Goal: Task Accomplishment & Management: Use online tool/utility

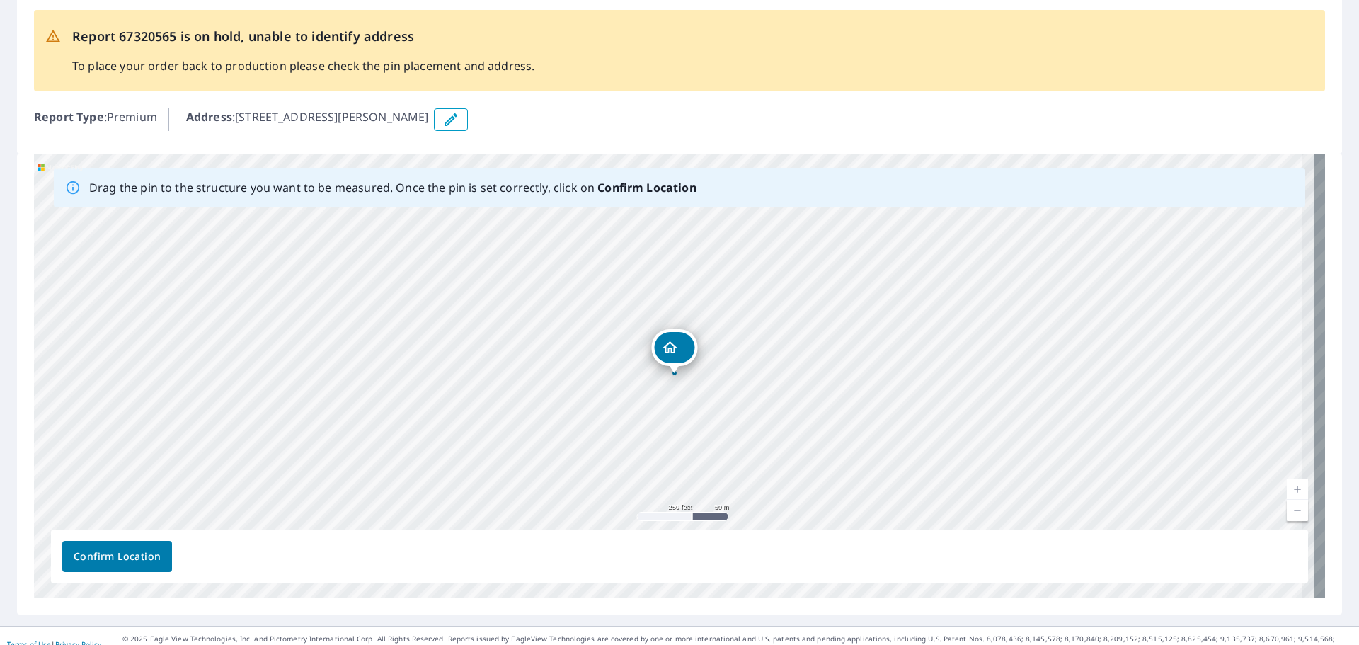
scroll to position [87, 0]
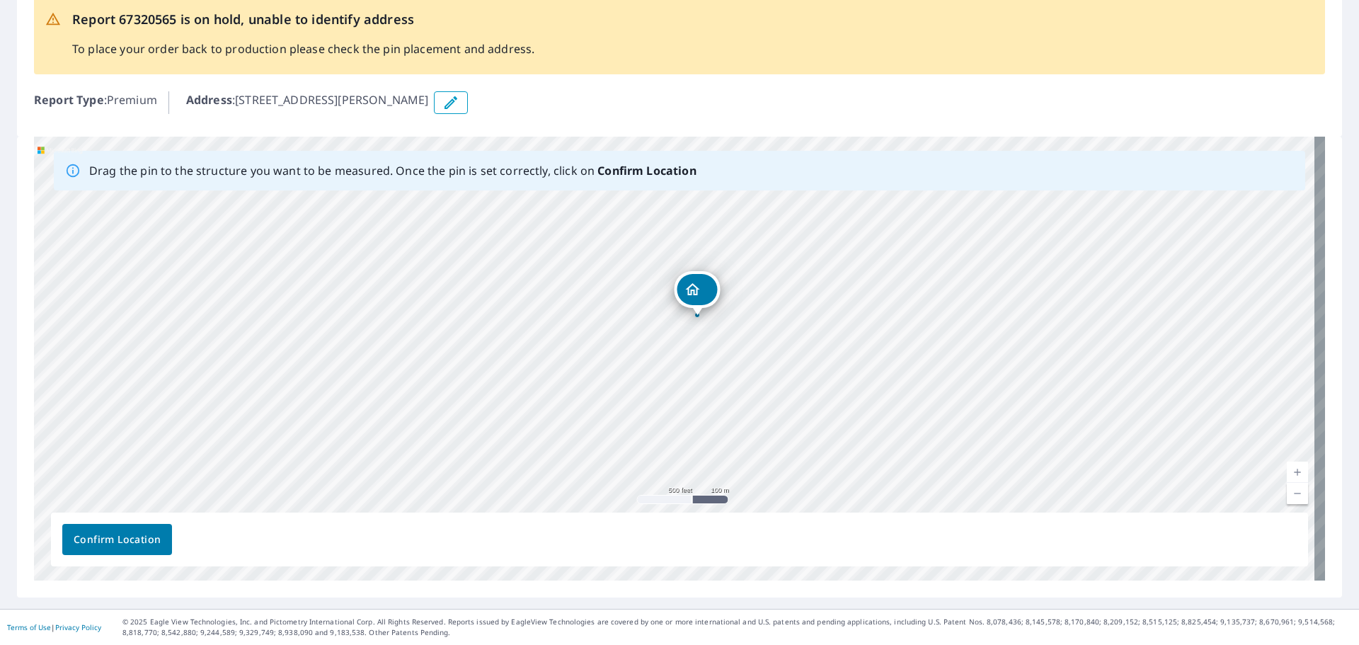
drag, startPoint x: 839, startPoint y: 304, endPoint x: 847, endPoint y: 292, distance: 13.7
click at [847, 292] on div "[STREET_ADDRESS][PERSON_NAME]" at bounding box center [679, 359] width 1291 height 444
drag, startPoint x: 843, startPoint y: 371, endPoint x: 952, endPoint y: 182, distance: 218.1
click at [952, 182] on div "Drag the pin to the structure you want to be measured. Once the pin is set corr…" at bounding box center [679, 359] width 1291 height 444
click at [901, 274] on div "[STREET_ADDRESS][PERSON_NAME]" at bounding box center [679, 359] width 1291 height 444
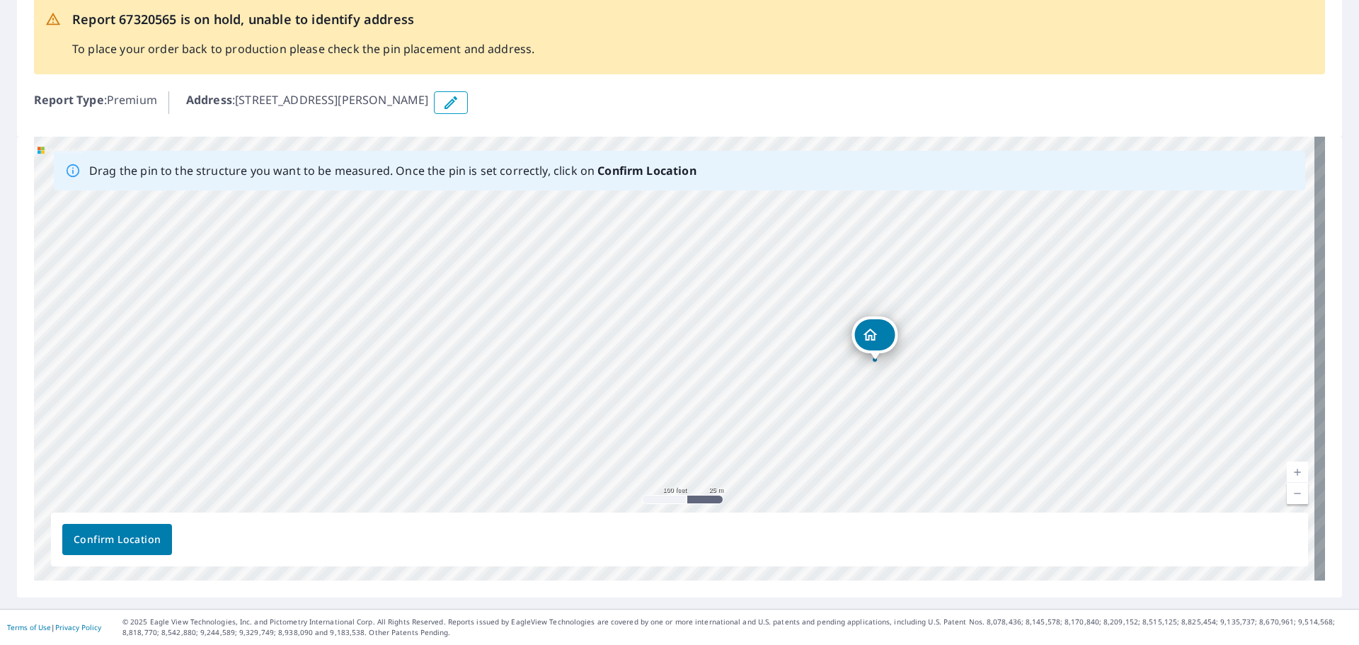
drag, startPoint x: 876, startPoint y: 311, endPoint x: 877, endPoint y: 330, distance: 19.2
click at [1286, 475] on link "Current Level 18, Zoom In" at bounding box center [1296, 471] width 21 height 21
click at [1289, 490] on link "Current Level 19, Zoom Out" at bounding box center [1296, 493] width 21 height 21
click at [1288, 490] on link "Current Level 18, Zoom Out" at bounding box center [1296, 493] width 21 height 21
drag, startPoint x: 957, startPoint y: 411, endPoint x: 937, endPoint y: 263, distance: 149.9
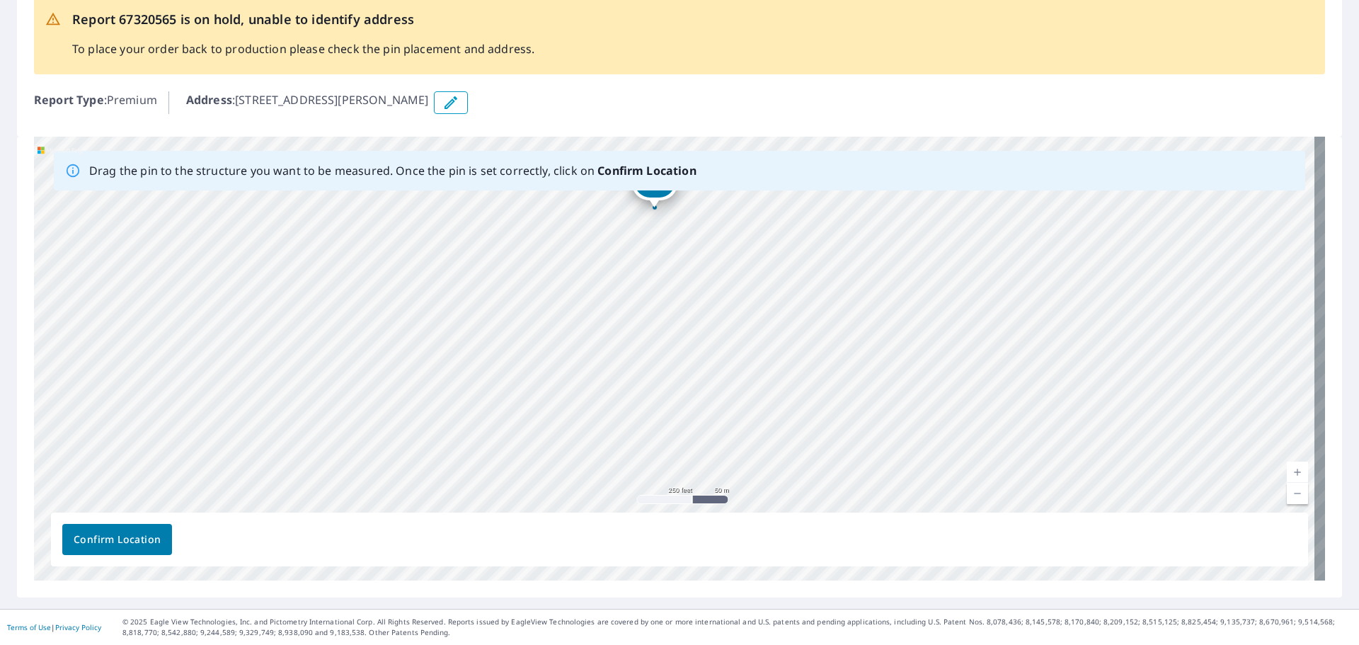
click at [937, 263] on div "5301 E McKinney St Trlr 471 Denton, TX 76208" at bounding box center [679, 359] width 1291 height 444
drag, startPoint x: 957, startPoint y: 293, endPoint x: 917, endPoint y: 335, distance: 57.6
click at [917, 335] on div "5301 E McKinney St Trlr 471 Denton, TX 76208" at bounding box center [679, 359] width 1291 height 444
drag, startPoint x: 993, startPoint y: 246, endPoint x: 1083, endPoint y: 306, distance: 108.3
click at [1083, 306] on div "5301 E McKinney St Trlr 471 Denton, TX 76208" at bounding box center [679, 359] width 1291 height 444
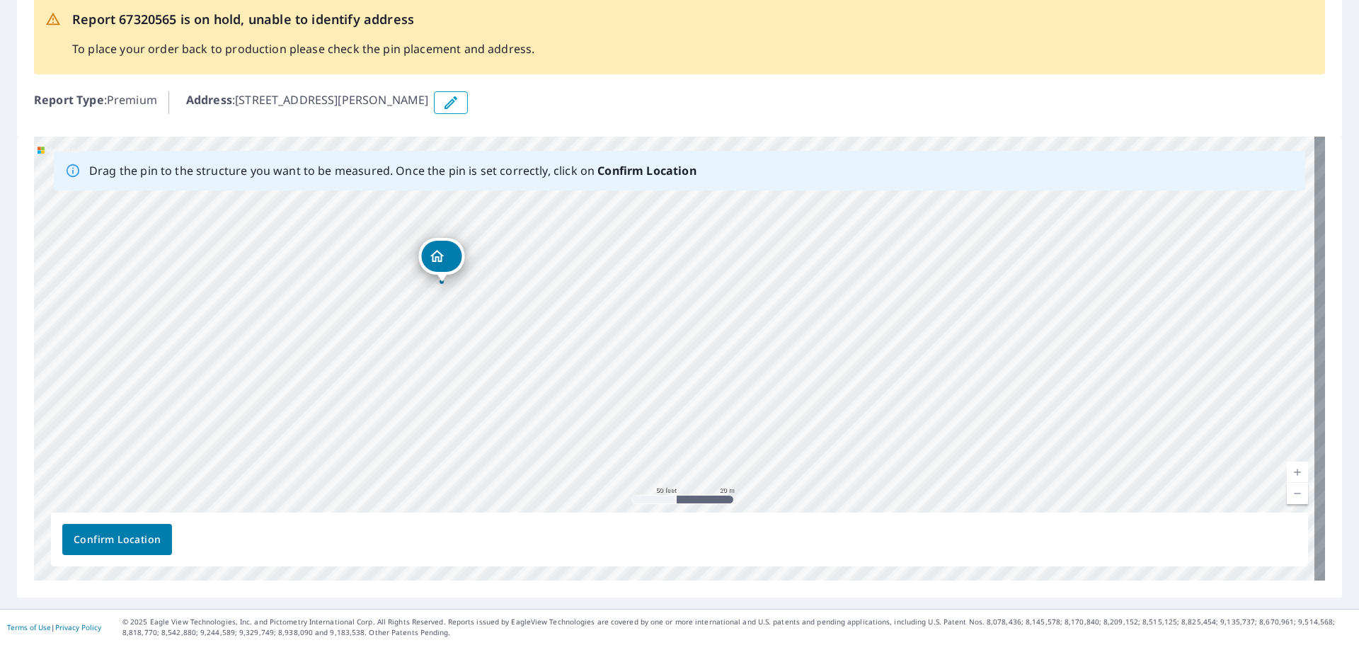
click at [113, 537] on span "Confirm Location" at bounding box center [117, 540] width 87 height 18
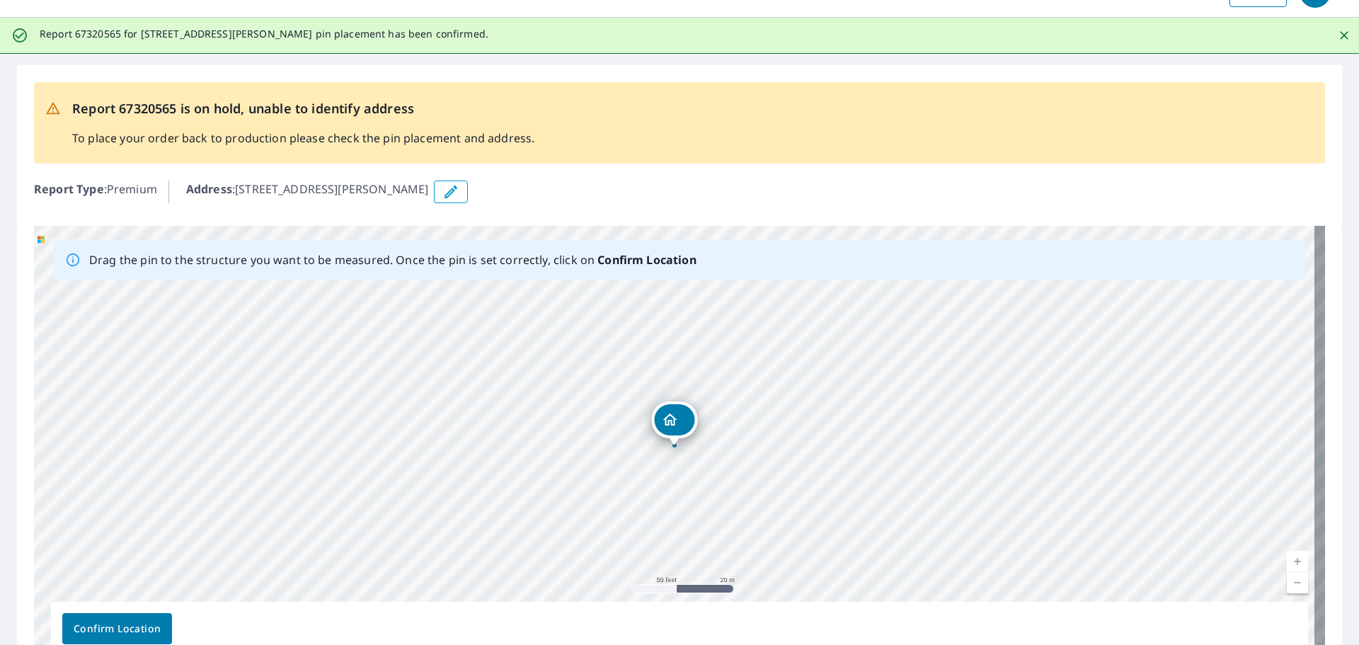
scroll to position [123, 0]
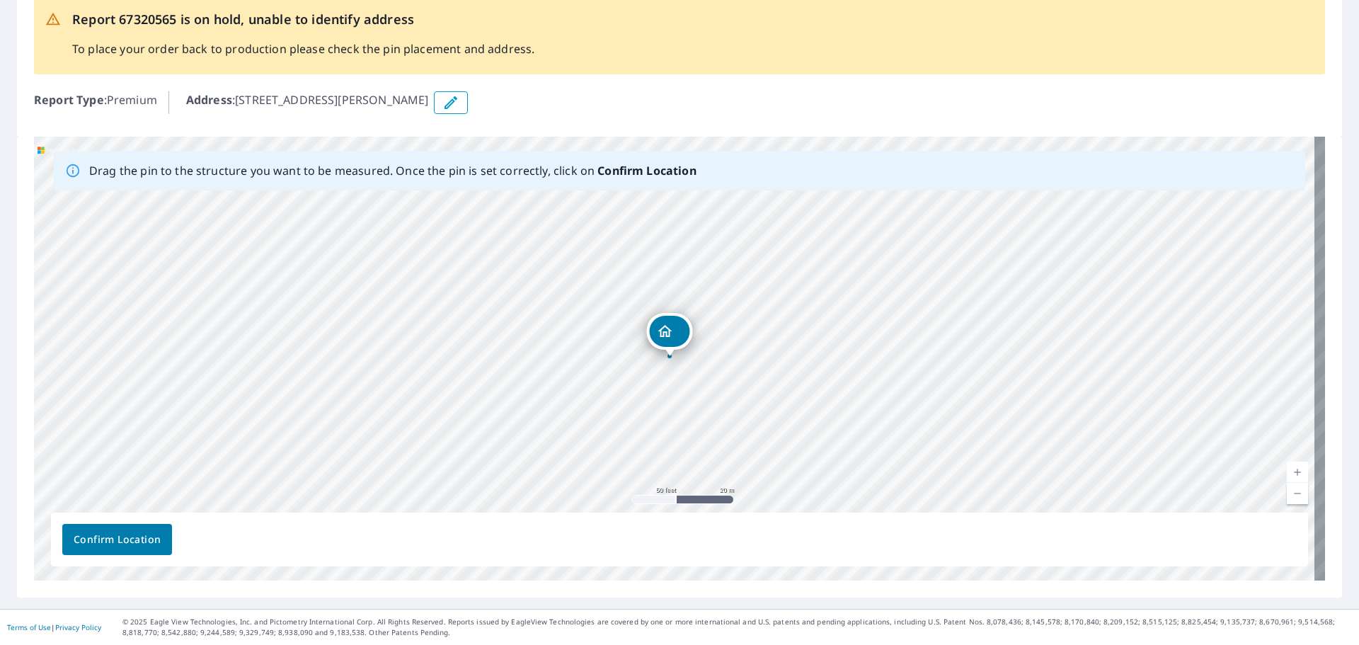
click at [669, 333] on div "5301 E McKinney St Trlr 471 Denton, TX 76208" at bounding box center [679, 359] width 1291 height 444
click at [112, 536] on span "Confirm Location" at bounding box center [117, 540] width 87 height 18
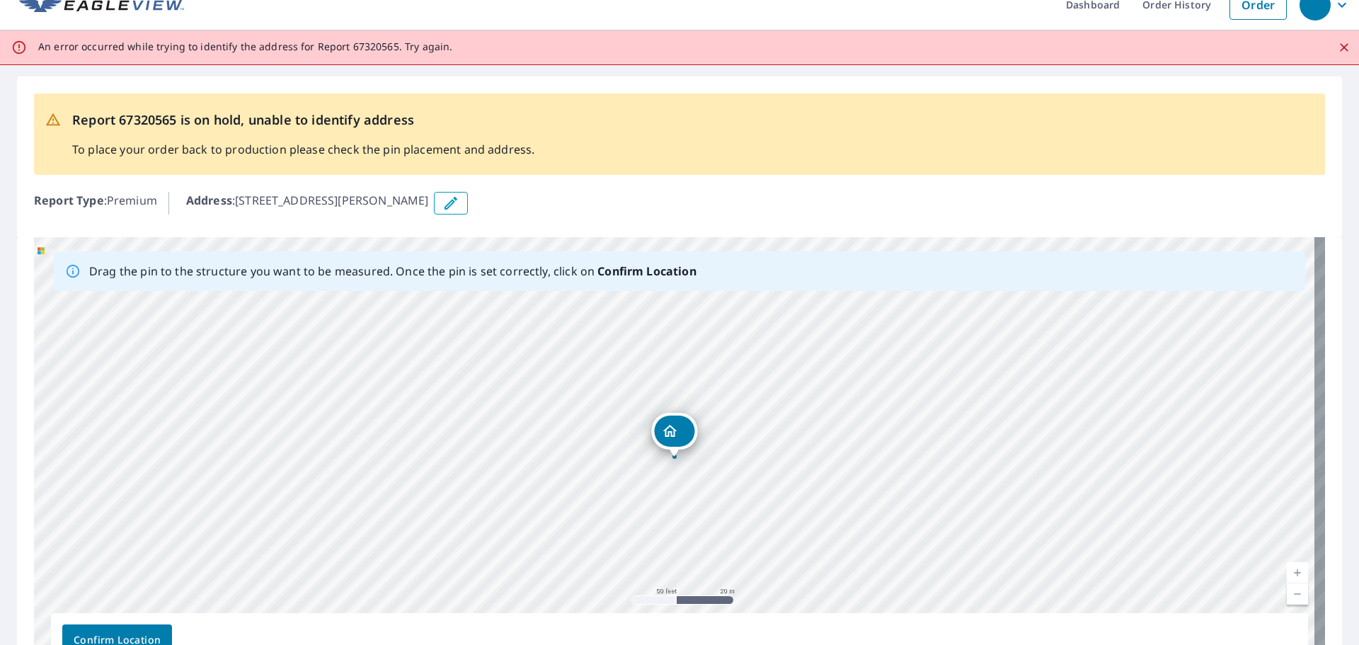
scroll to position [0, 0]
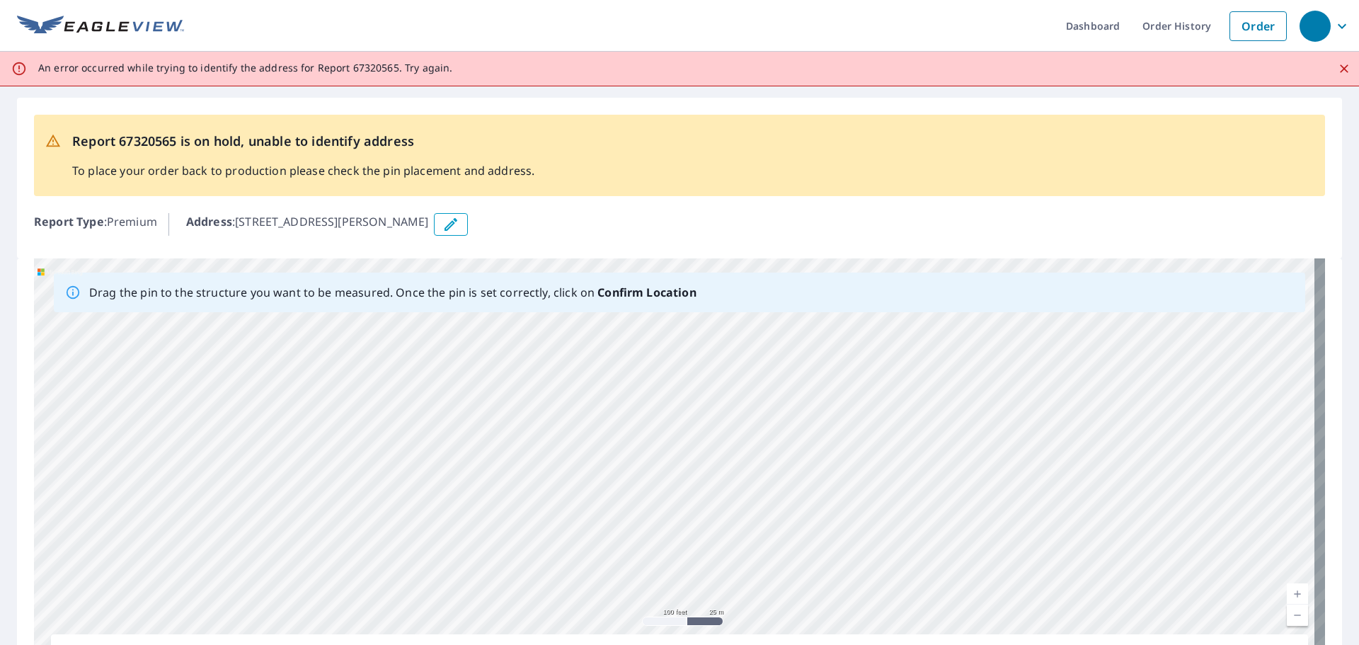
drag, startPoint x: 1121, startPoint y: 549, endPoint x: 1064, endPoint y: 301, distance: 254.7
click at [1064, 299] on div "Drag the pin to the structure you want to be measured. Once the pin is set corr…" at bounding box center [679, 480] width 1291 height 444
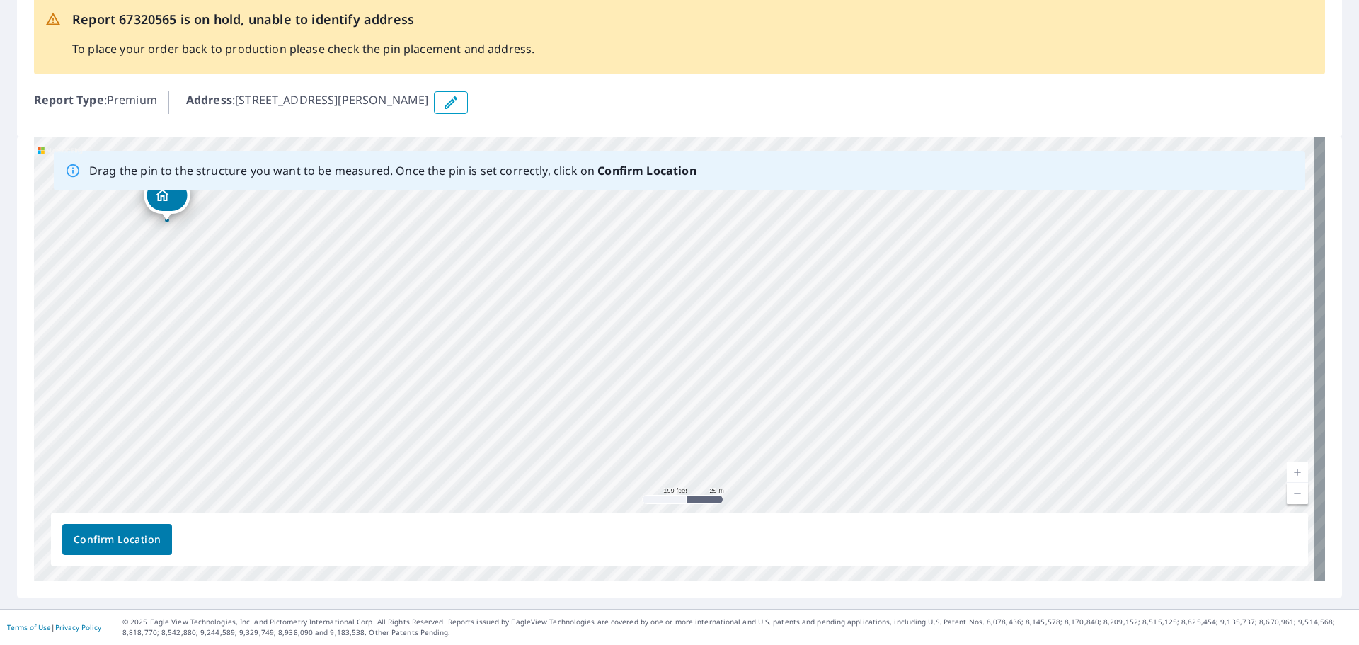
click at [483, 426] on div "5301 E McKinney St Trlr 471 Denton, TX 76208" at bounding box center [679, 359] width 1291 height 444
drag, startPoint x: 367, startPoint y: 268, endPoint x: 686, endPoint y: 407, distance: 348.0
click at [686, 407] on div "5301 E McKinney St Trlr 471 Denton, TX 76208" at bounding box center [679, 359] width 1291 height 444
click at [478, 333] on icon "Dropped pin, building , Residential property, 5301 E McKinney St Trlr 471 Dento…" at bounding box center [481, 333] width 17 height 17
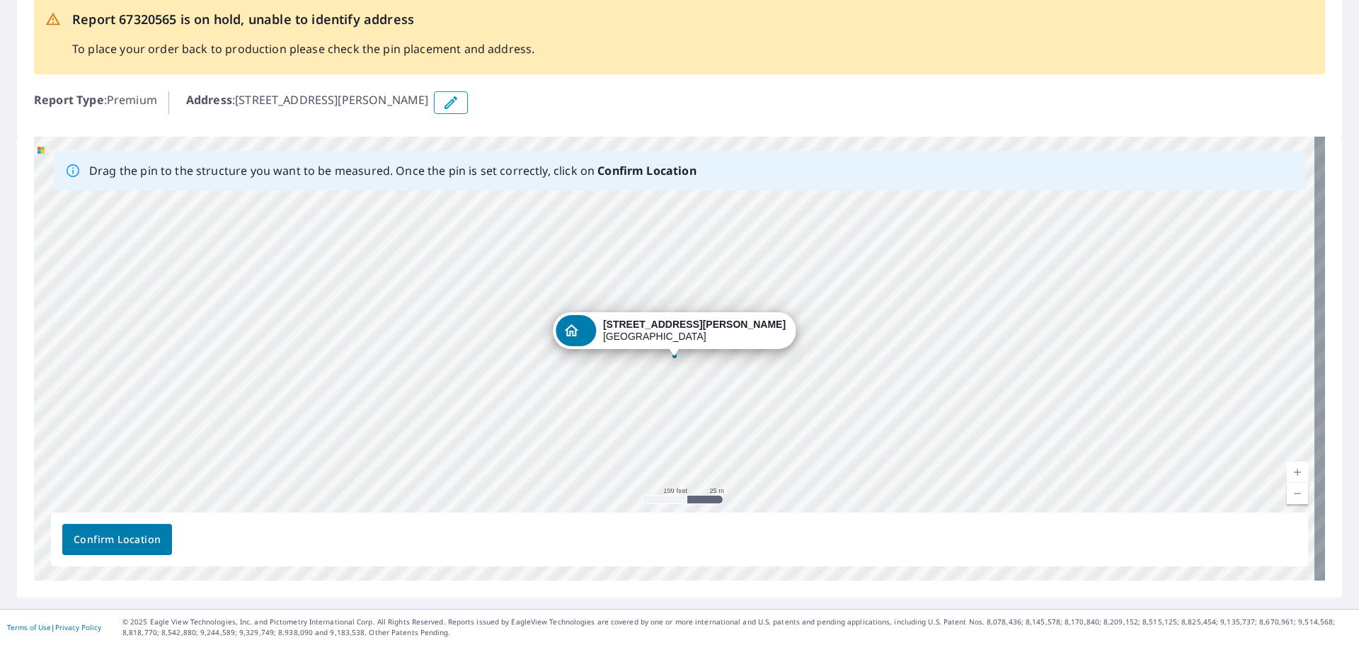
click at [134, 540] on span "Confirm Location" at bounding box center [117, 540] width 87 height 18
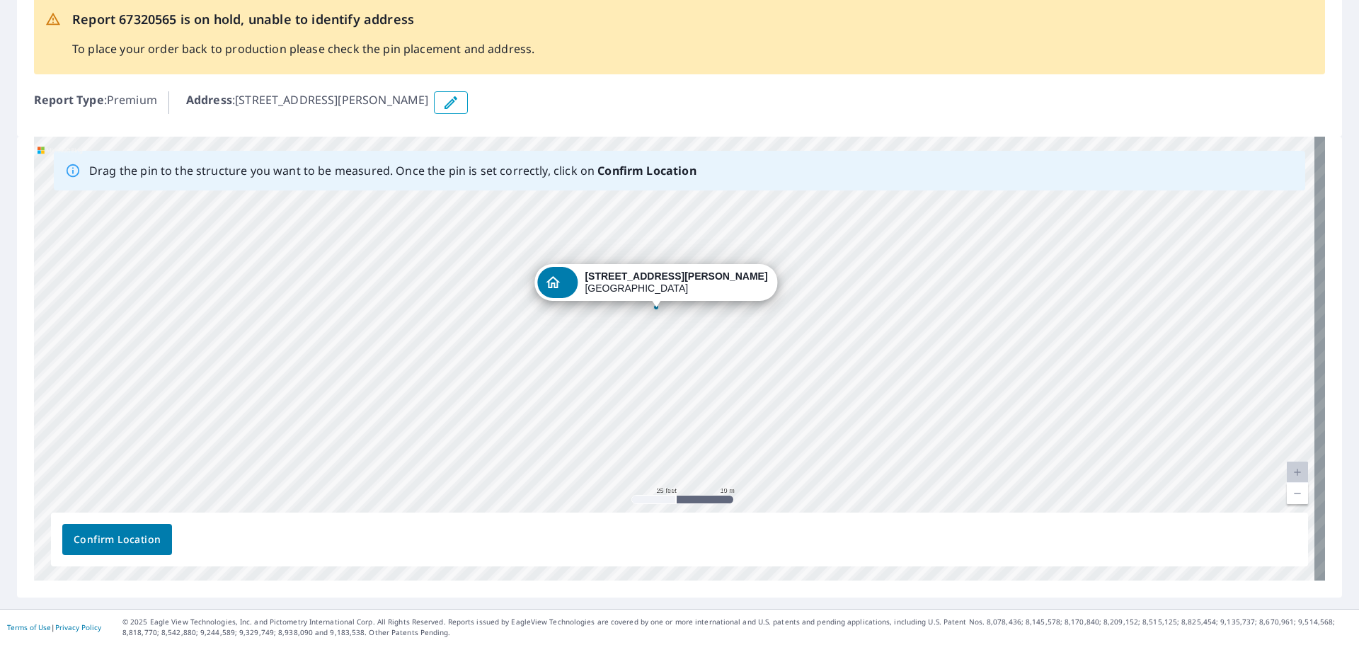
drag, startPoint x: 599, startPoint y: 288, endPoint x: 585, endPoint y: 283, distance: 15.0
click at [585, 283] on div "5301 E McKinney St Trlr 471 Denton, TX 76208" at bounding box center [679, 359] width 1291 height 444
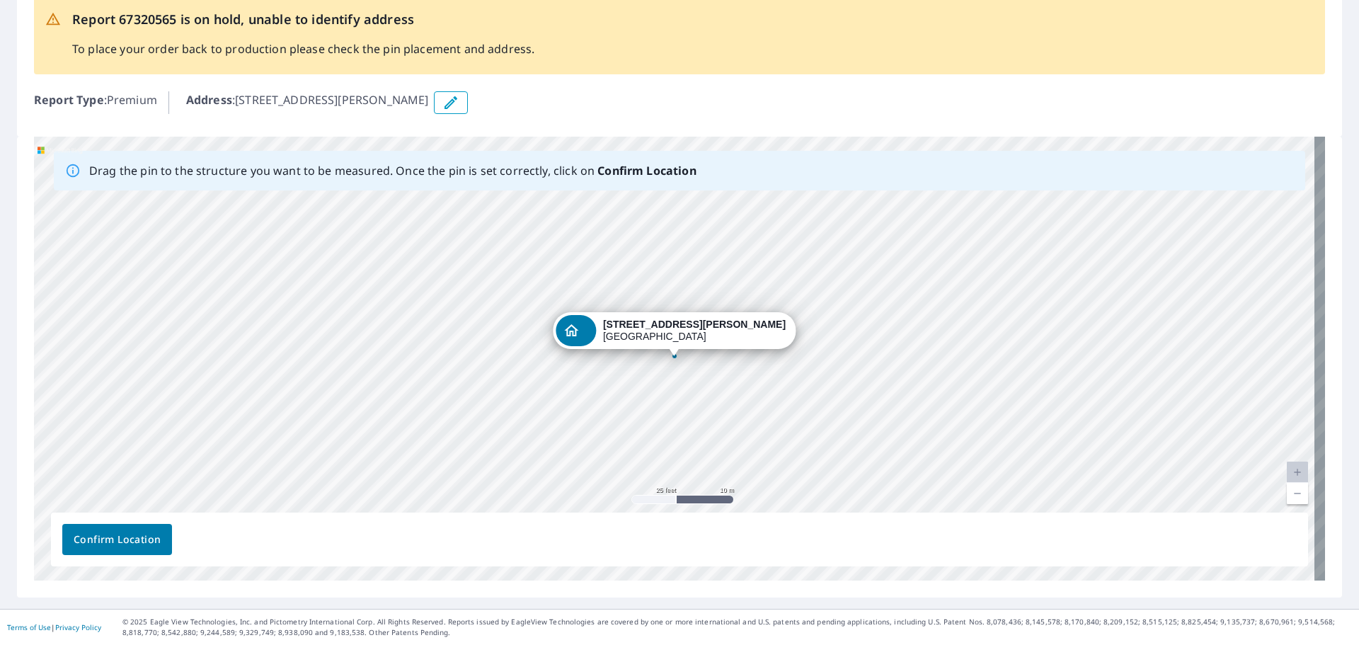
click at [134, 539] on span "Confirm Location" at bounding box center [117, 540] width 87 height 18
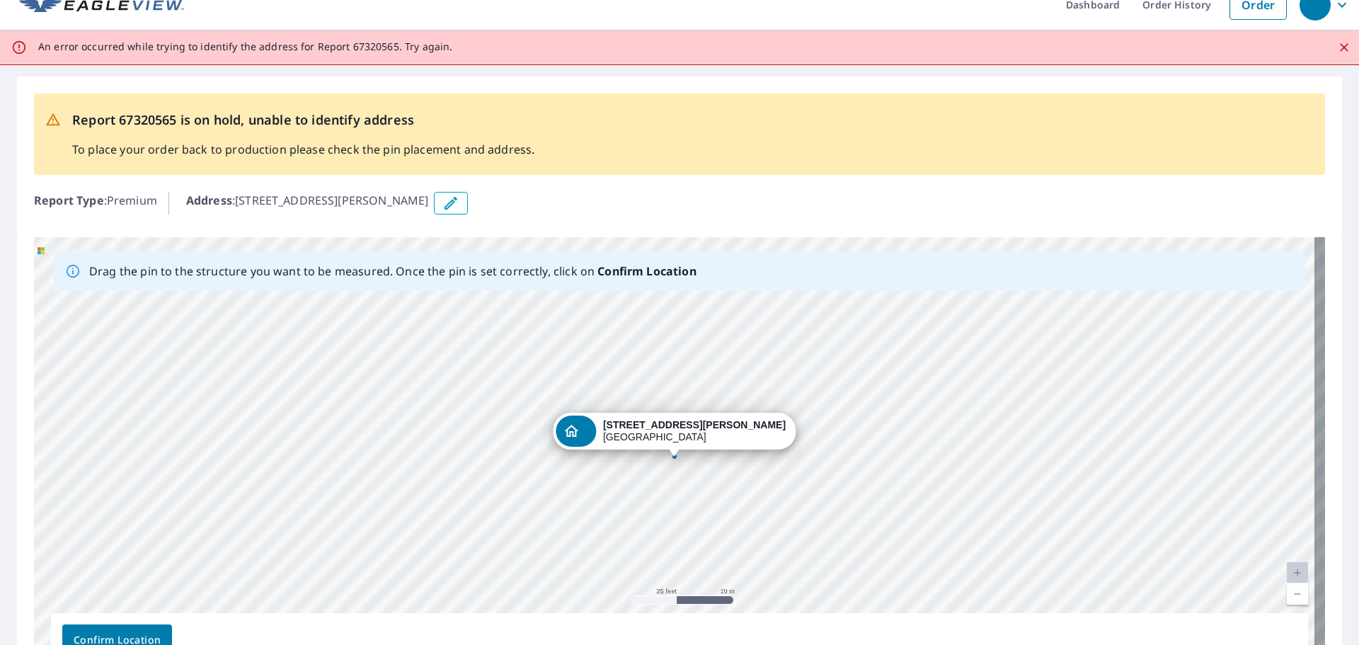
scroll to position [0, 0]
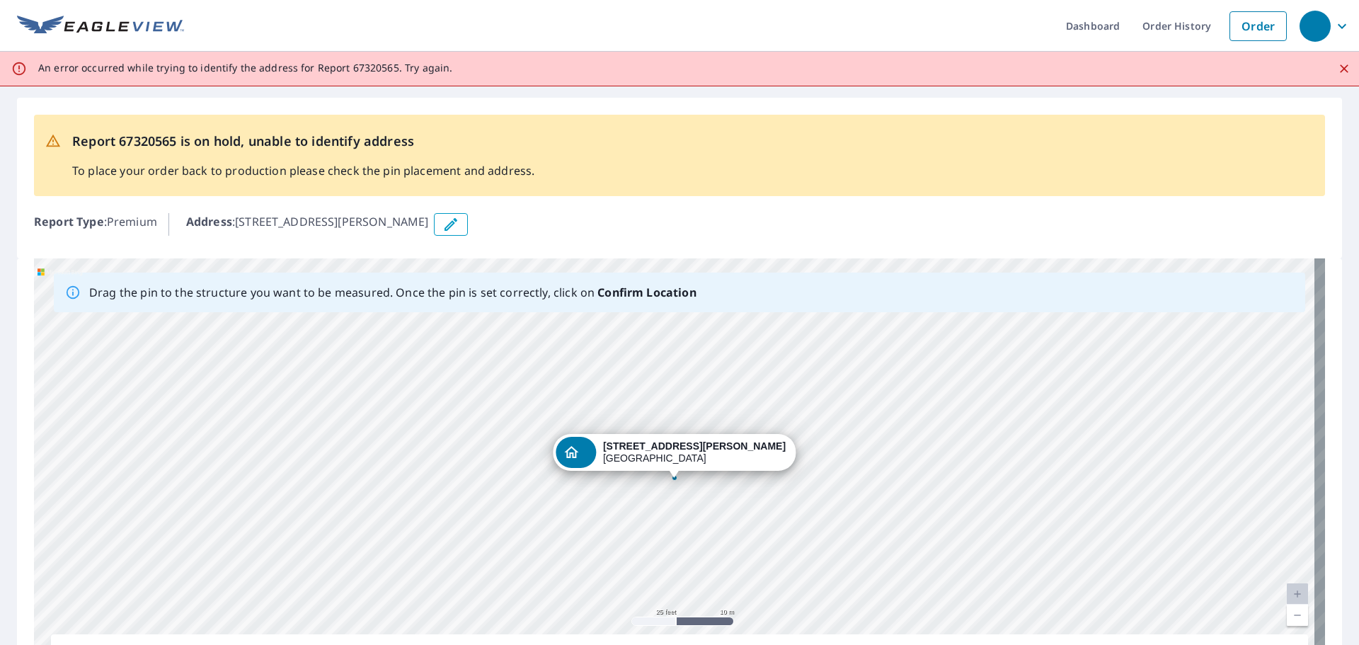
click at [1286, 613] on link "Current Level 20, Zoom Out" at bounding box center [1296, 614] width 21 height 21
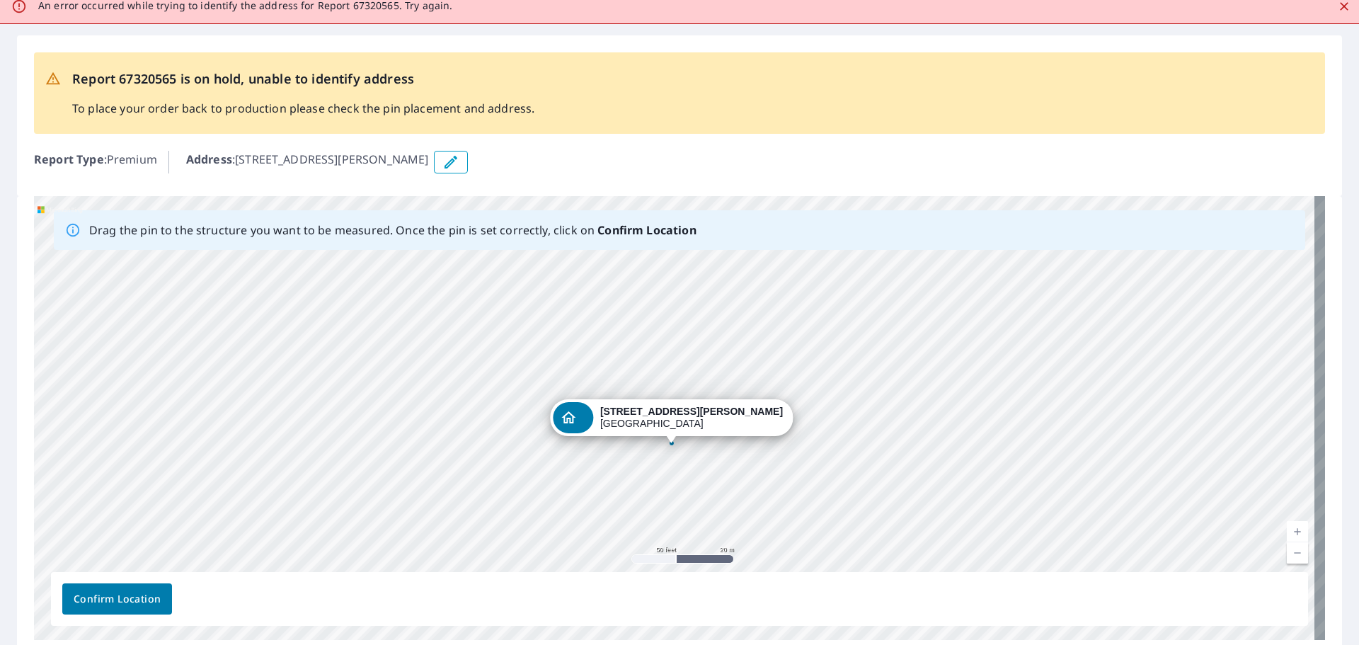
scroll to position [122, 0]
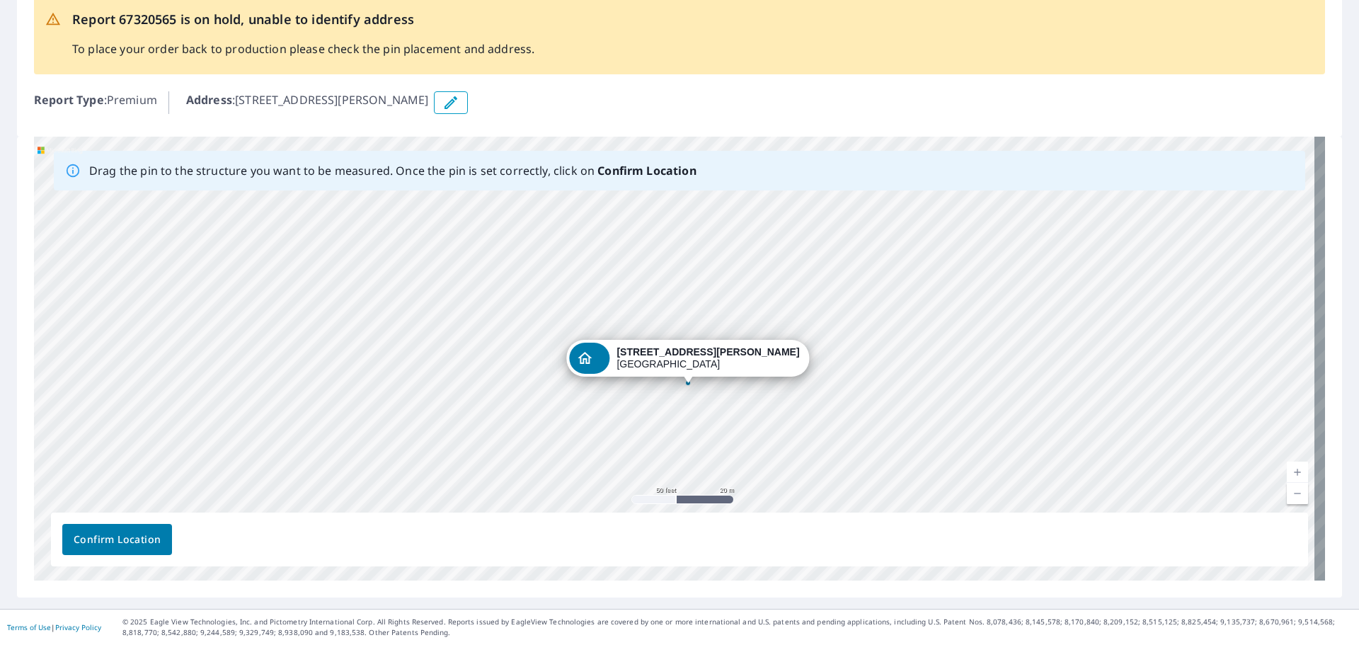
drag, startPoint x: 688, startPoint y: 357, endPoint x: 703, endPoint y: 355, distance: 15.6
click at [703, 355] on div "5301 E McKinney St Trlr 471 Denton, TX 76208" at bounding box center [679, 359] width 1291 height 444
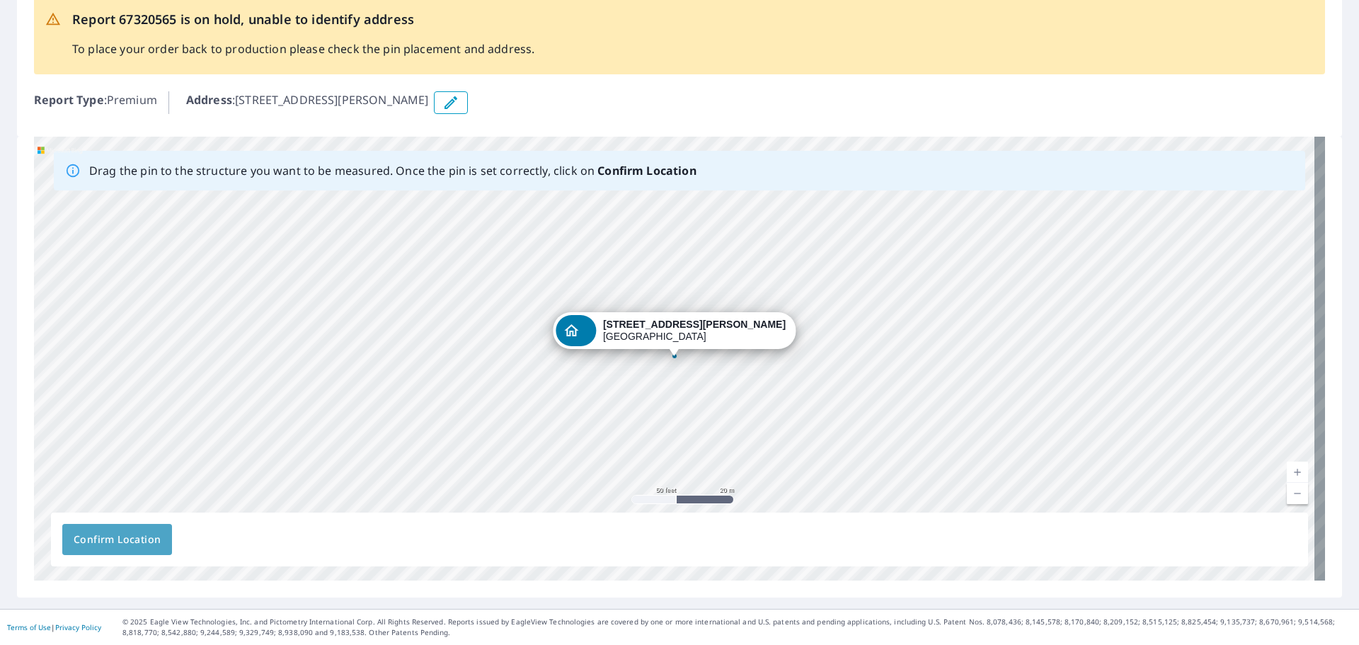
click at [137, 544] on span "Confirm Location" at bounding box center [117, 540] width 87 height 18
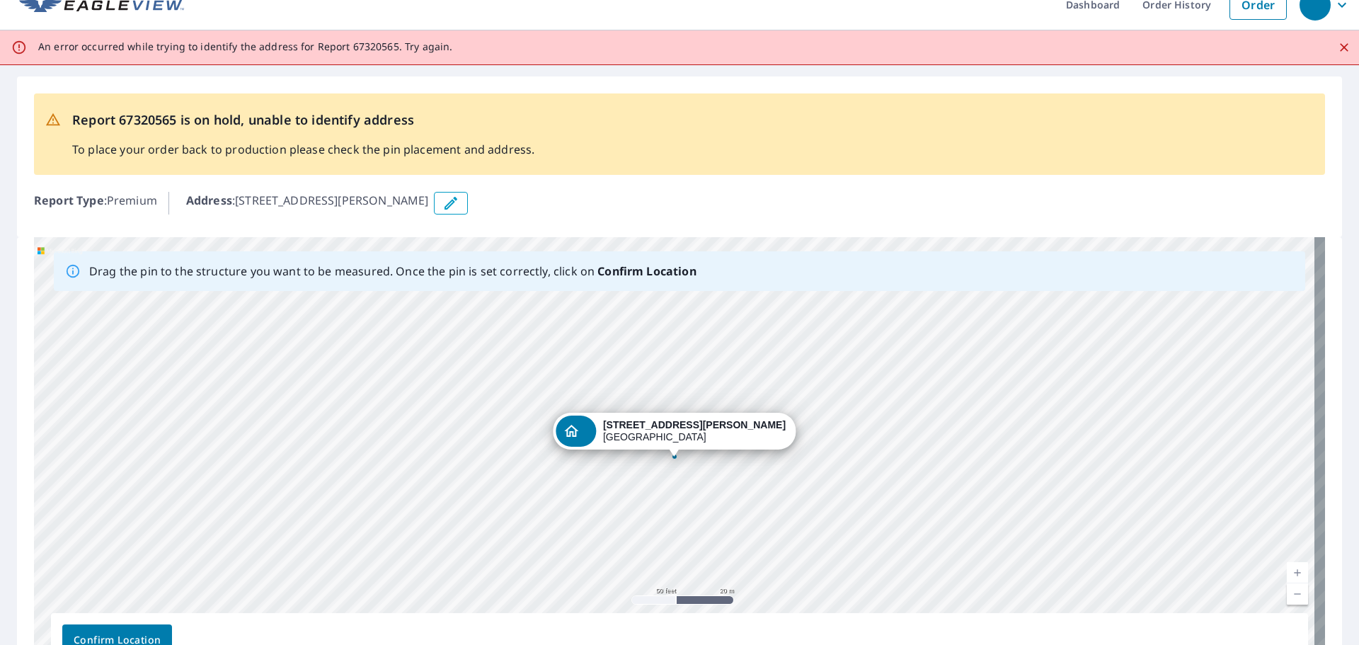
scroll to position [0, 0]
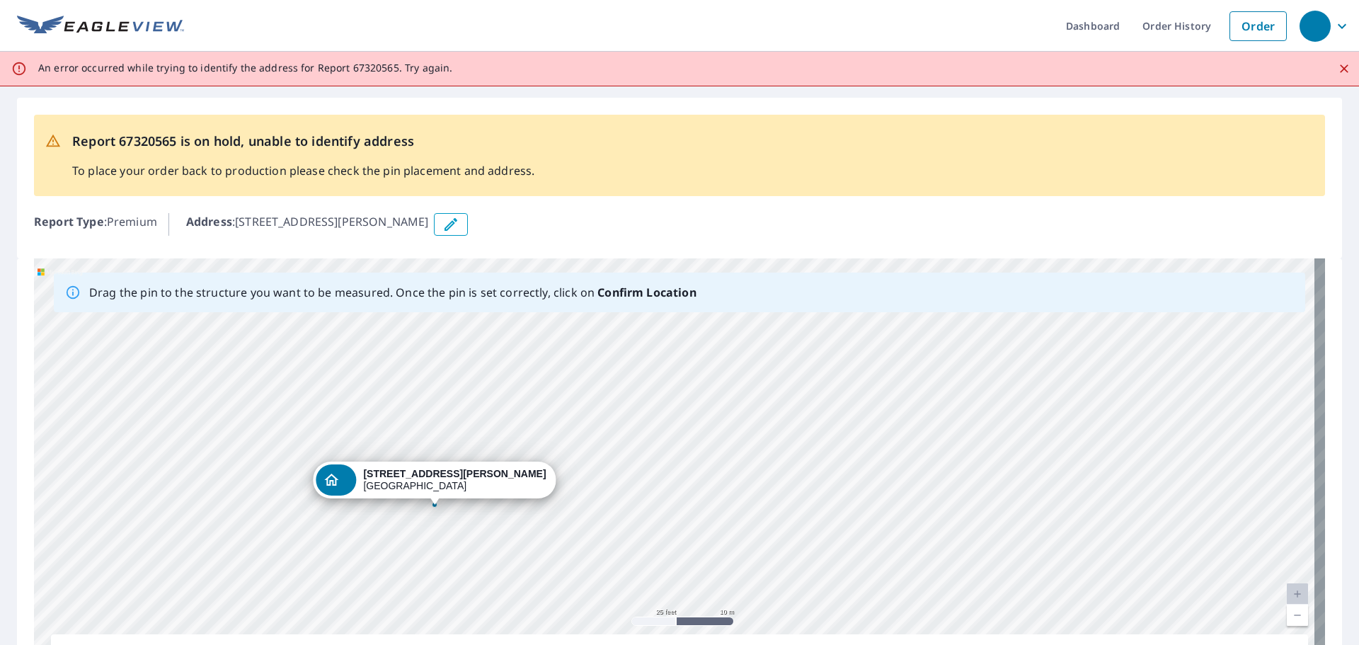
drag, startPoint x: 461, startPoint y: 474, endPoint x: 441, endPoint y: 478, distance: 21.0
click at [441, 478] on div "5301 E McKinney St Trlr 471 Denton, TX 76208" at bounding box center [679, 480] width 1291 height 444
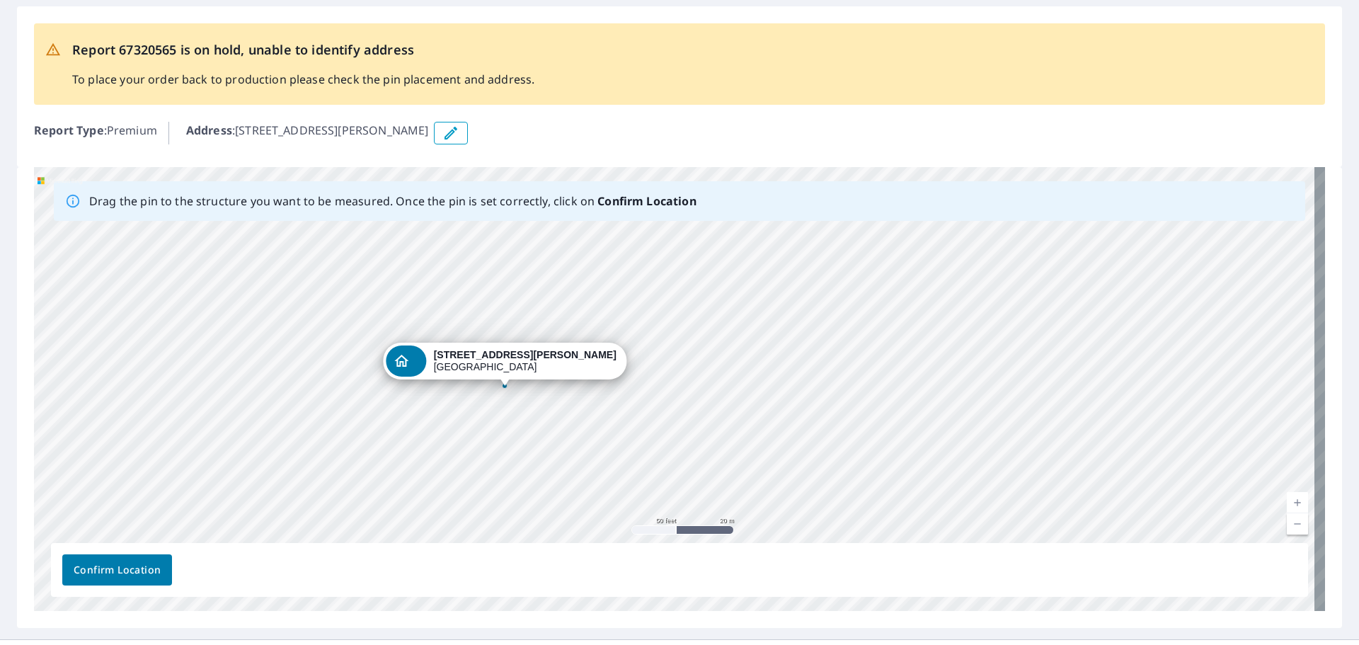
scroll to position [122, 0]
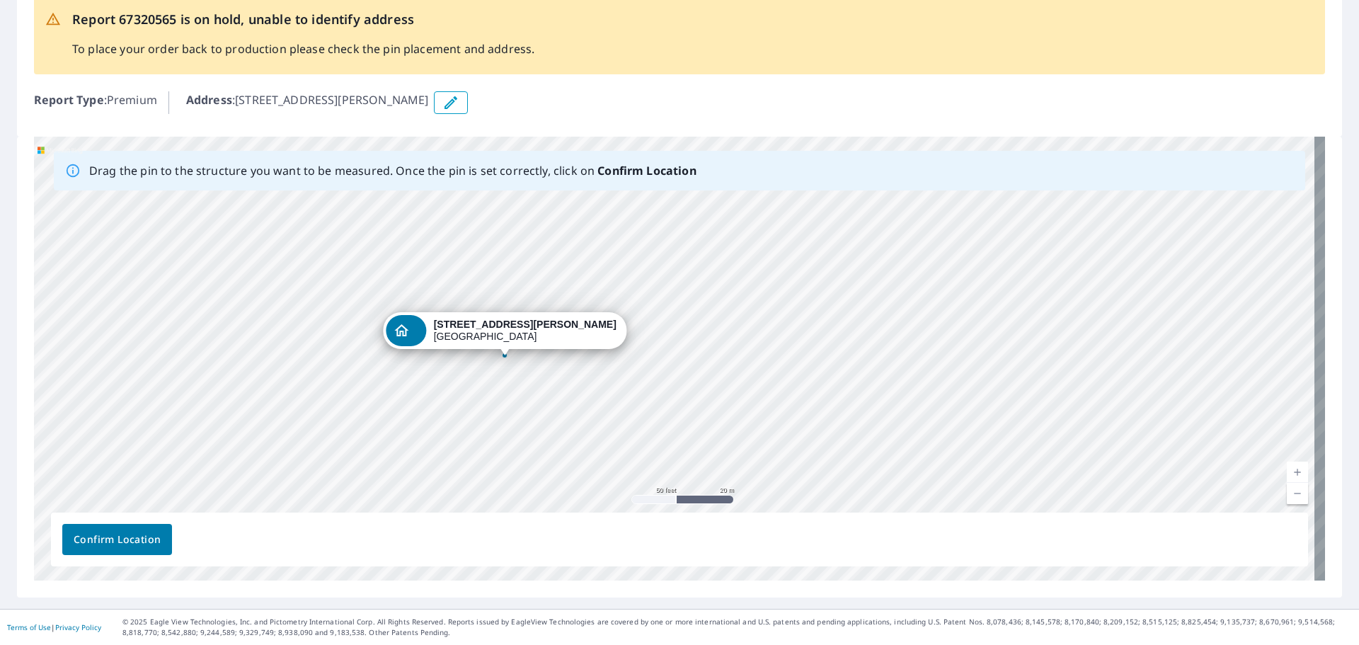
click at [131, 538] on span "Confirm Location" at bounding box center [117, 540] width 87 height 18
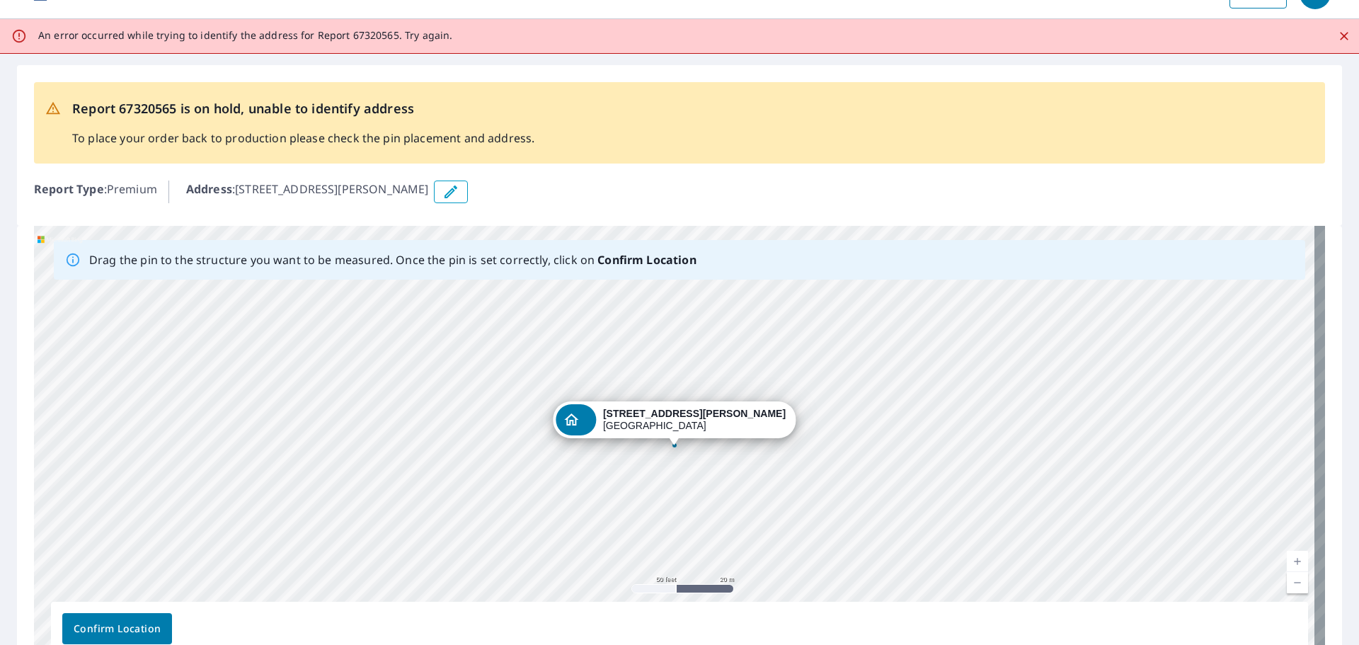
scroll to position [0, 0]
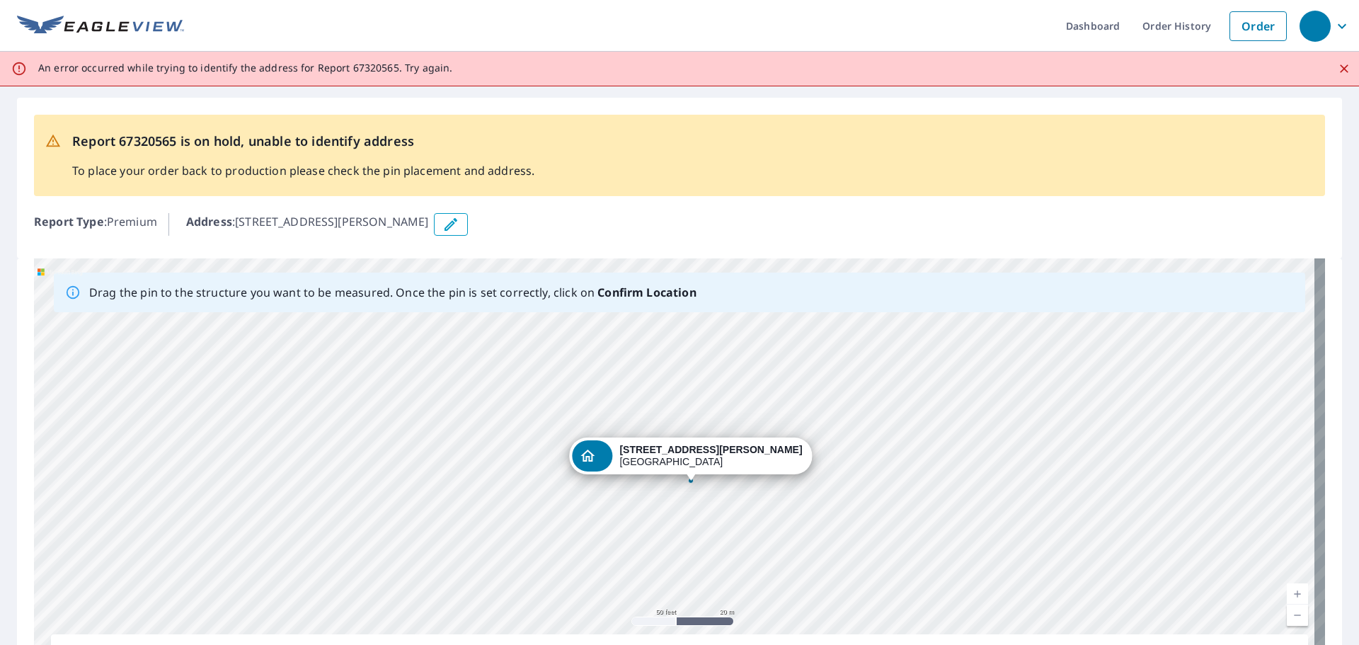
drag, startPoint x: 597, startPoint y: 456, endPoint x: 613, endPoint y: 459, distance: 16.5
click at [613, 459] on div "5301 E McKinney St Trlr 471 Denton, TX 76208" at bounding box center [679, 480] width 1291 height 444
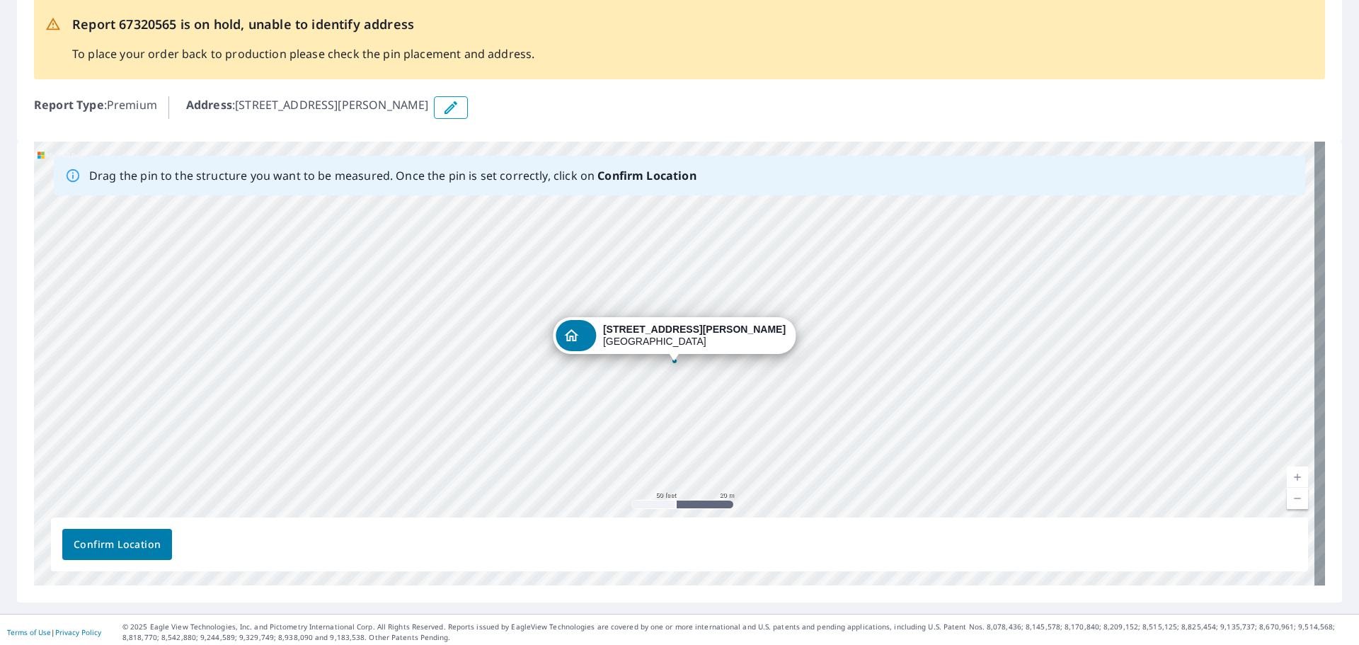
scroll to position [113, 0]
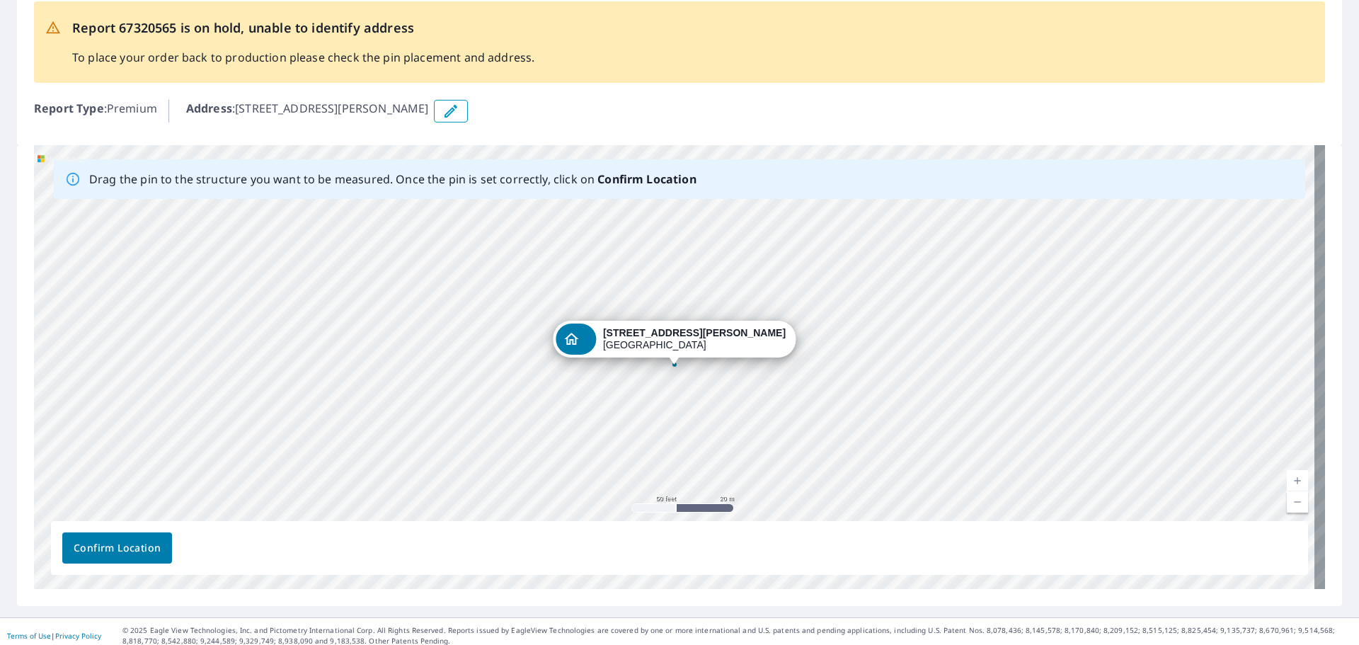
click at [119, 551] on span "Confirm Location" at bounding box center [117, 548] width 87 height 18
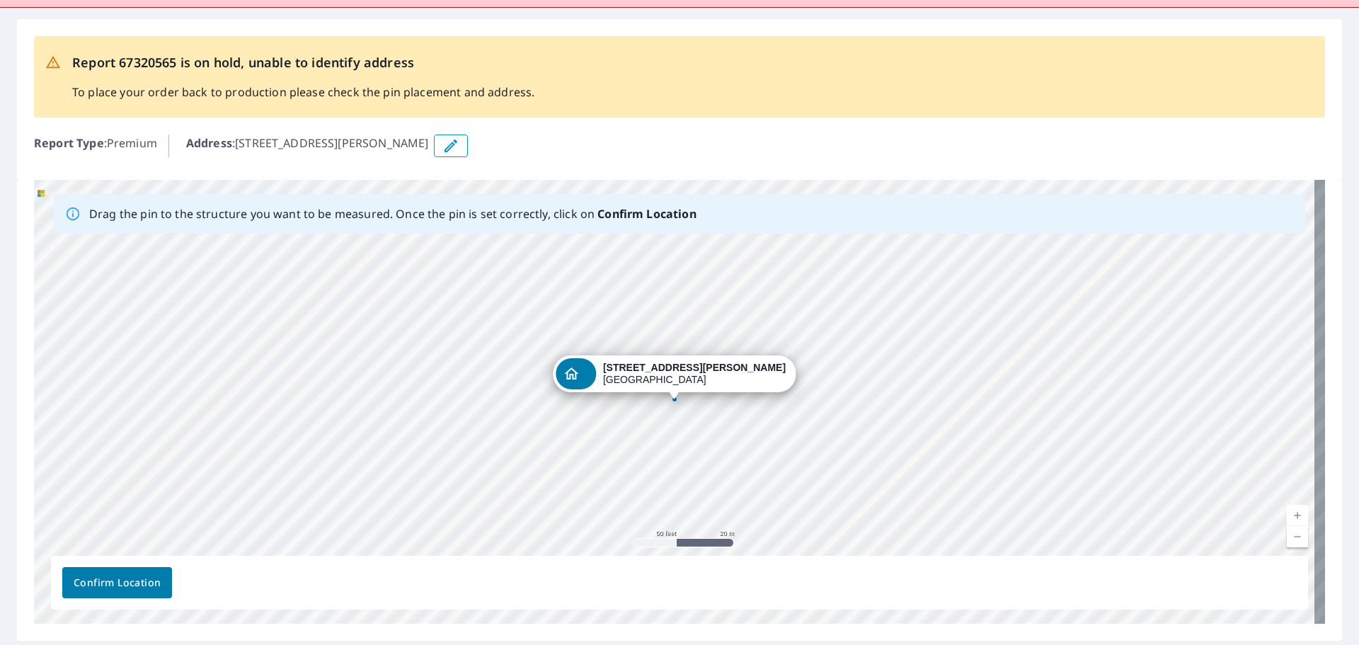
scroll to position [0, 0]
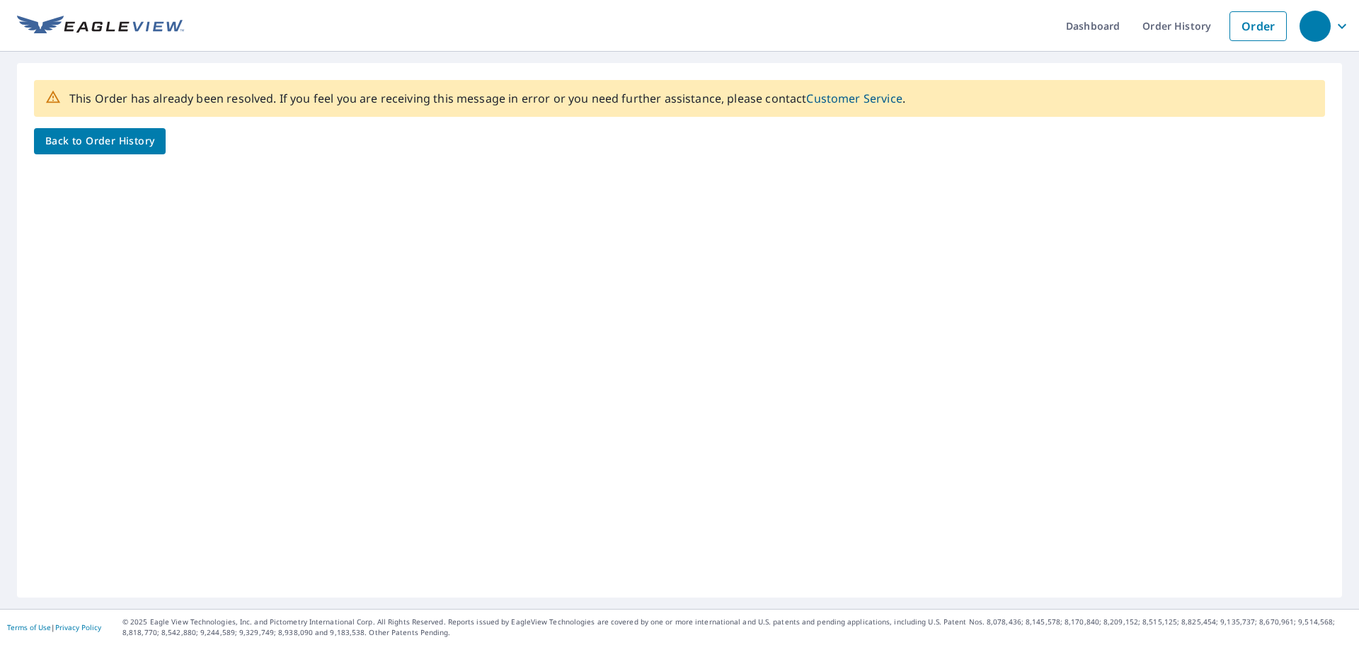
click at [142, 143] on span "Back to Order History" at bounding box center [99, 141] width 109 height 18
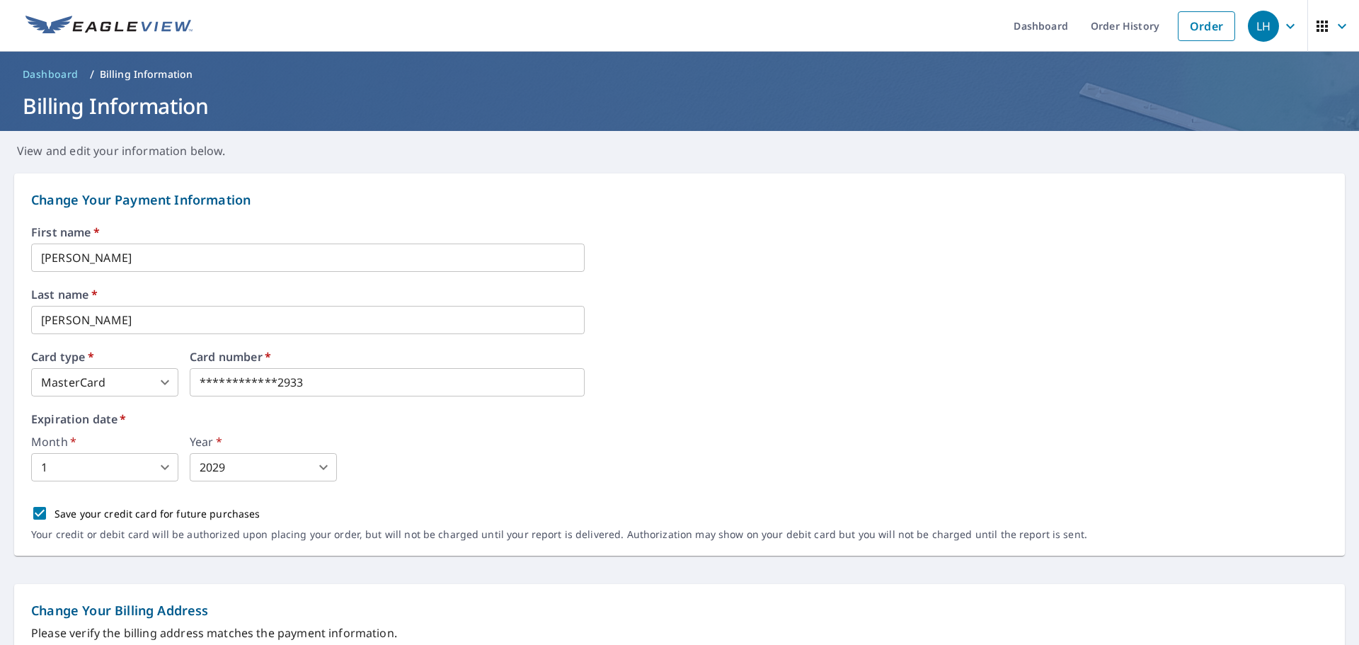
click at [63, 69] on span "Dashboard" at bounding box center [51, 74] width 56 height 14
